Goal: Register for event/course

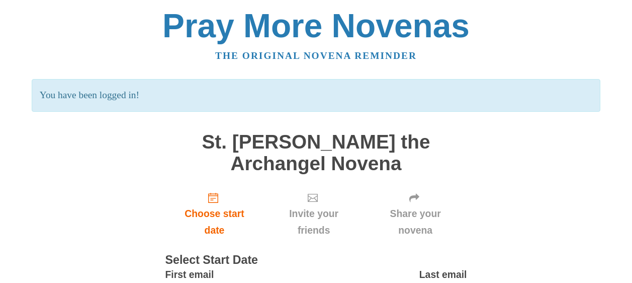
scroll to position [87, 0]
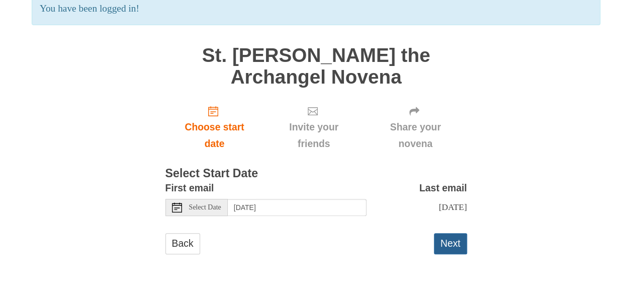
click at [451, 243] on button "Next" at bounding box center [450, 243] width 33 height 21
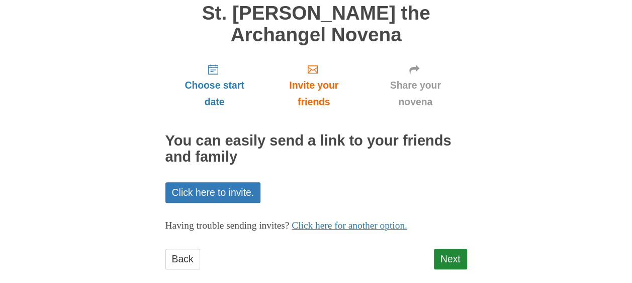
scroll to position [96, 0]
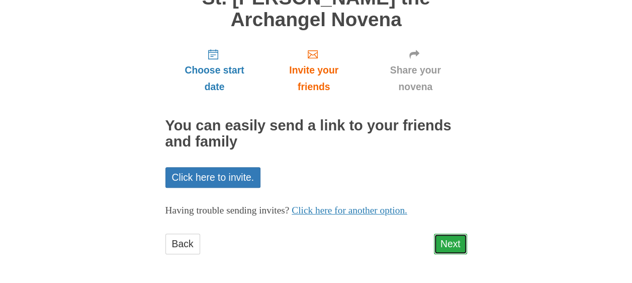
click at [449, 242] on link "Next" at bounding box center [450, 243] width 33 height 21
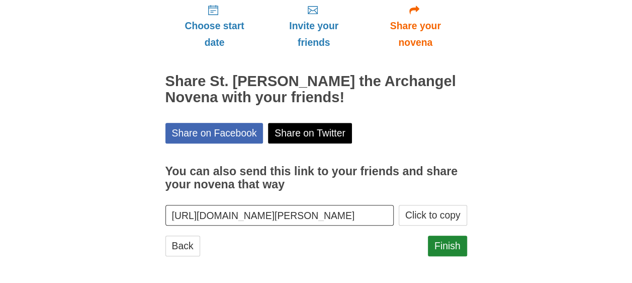
scroll to position [142, 0]
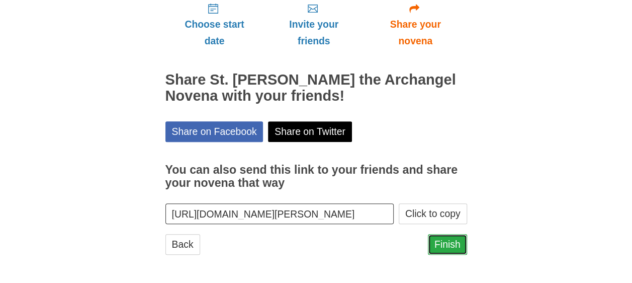
click at [447, 237] on link "Finish" at bounding box center [447, 244] width 39 height 21
